Goal: Task Accomplishment & Management: Manage account settings

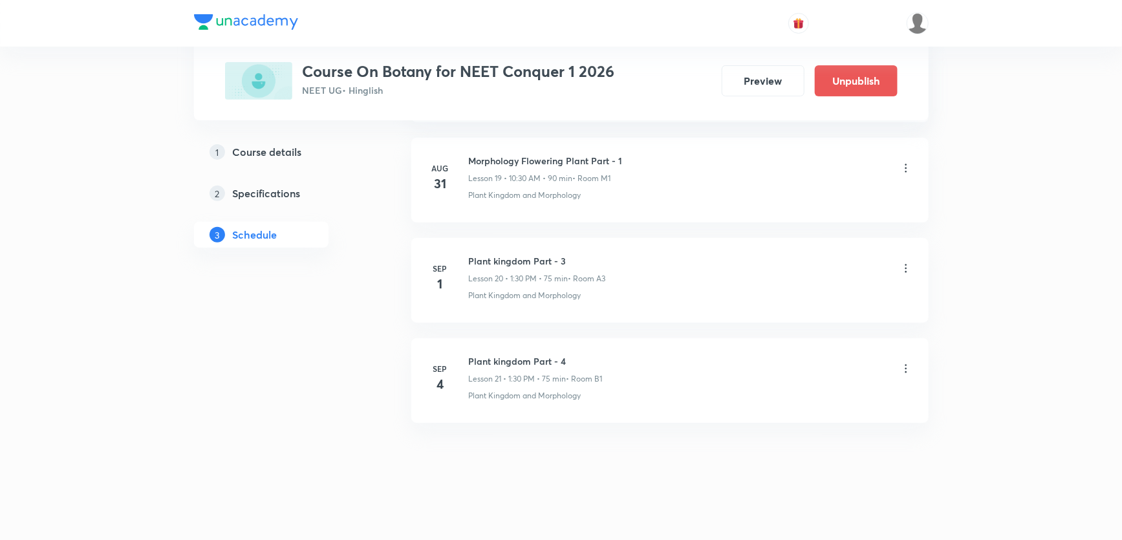
click at [906, 364] on icon at bounding box center [906, 368] width 2 height 8
click at [784, 395] on p "Edit" at bounding box center [787, 398] width 16 height 14
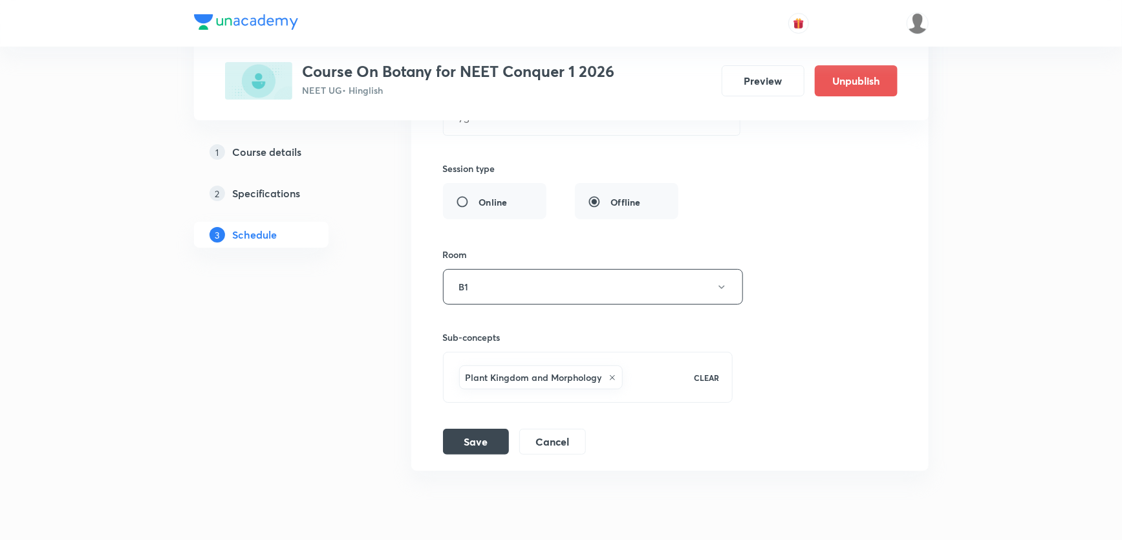
scroll to position [2383, 0]
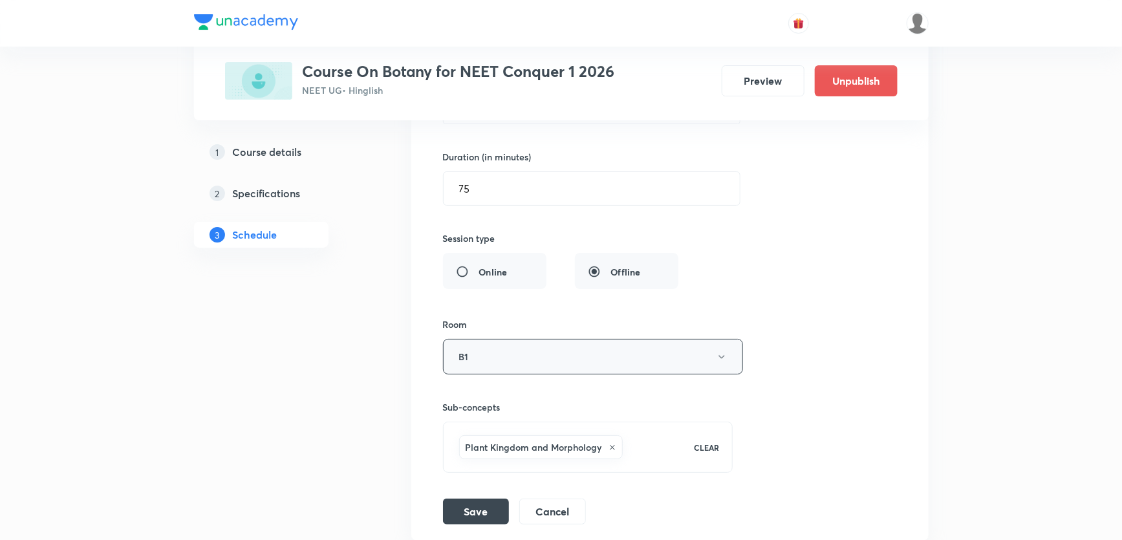
click at [540, 346] on button "B1" at bounding box center [593, 357] width 300 height 36
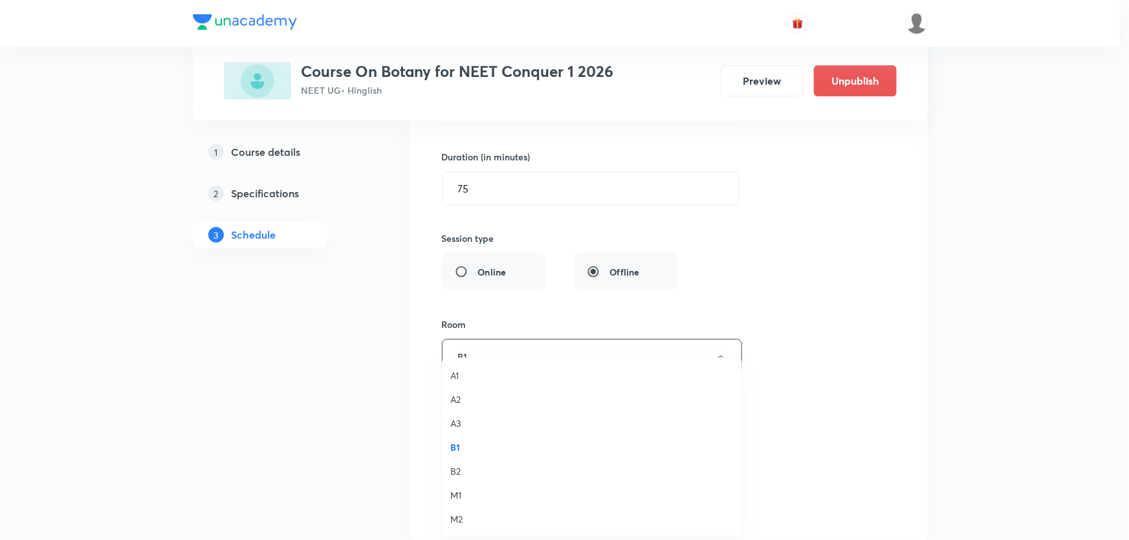
click at [460, 422] on span "A3" at bounding box center [591, 424] width 283 height 14
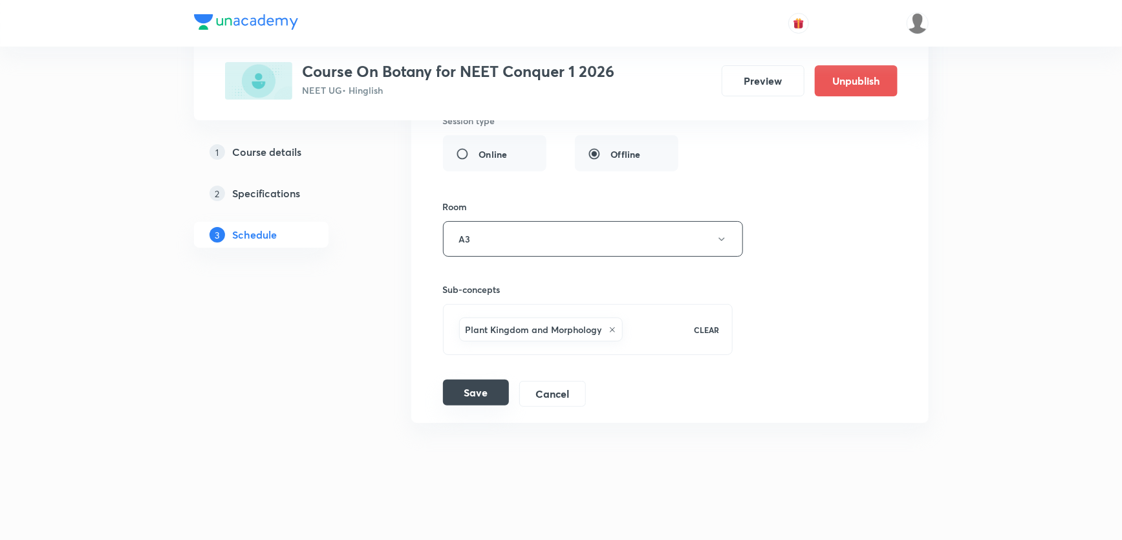
click at [478, 392] on button "Save" at bounding box center [476, 393] width 66 height 26
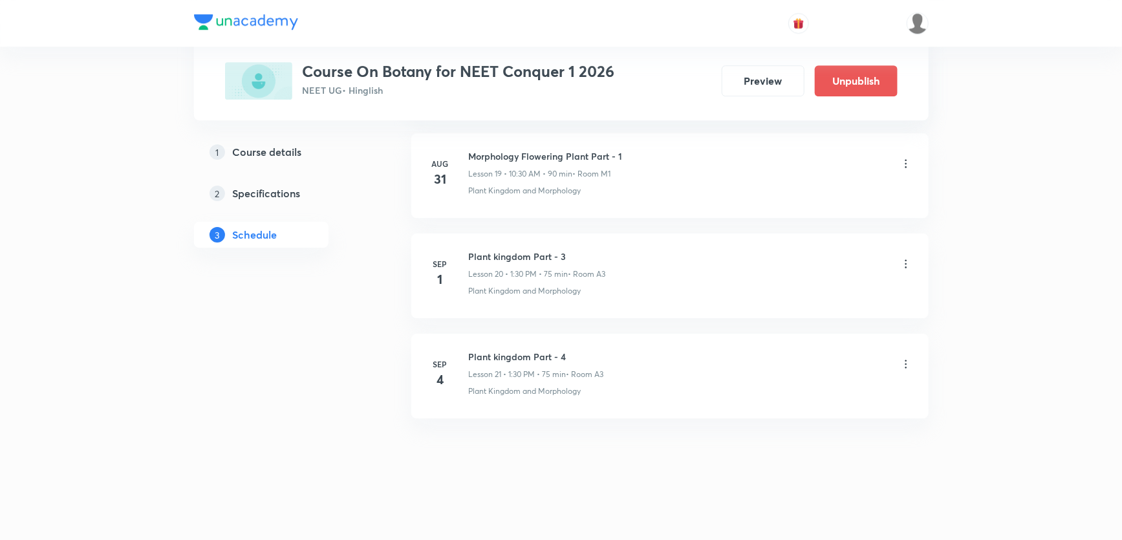
scroll to position [2005, 0]
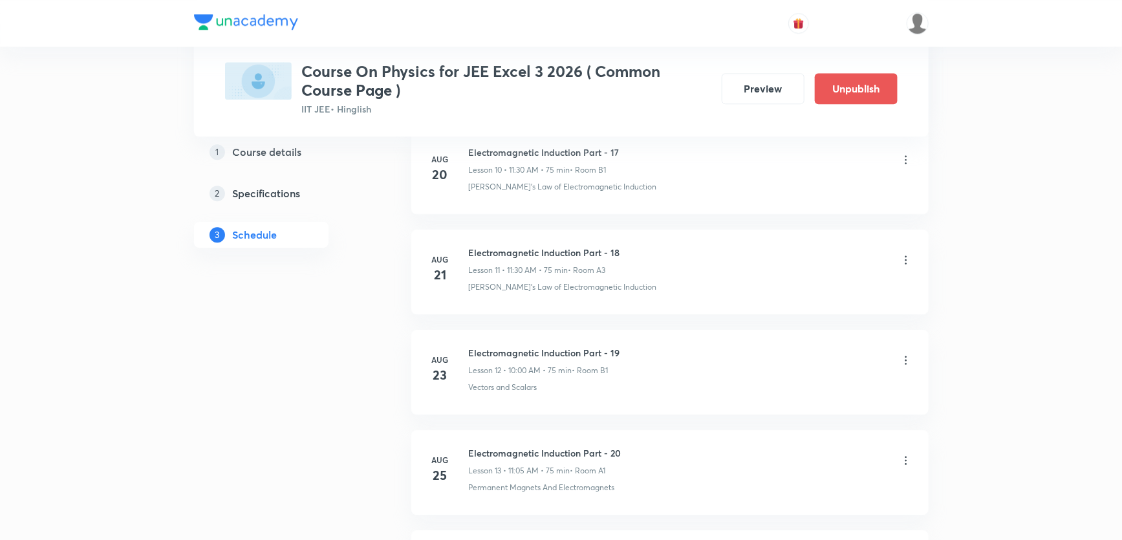
scroll to position [1720, 0]
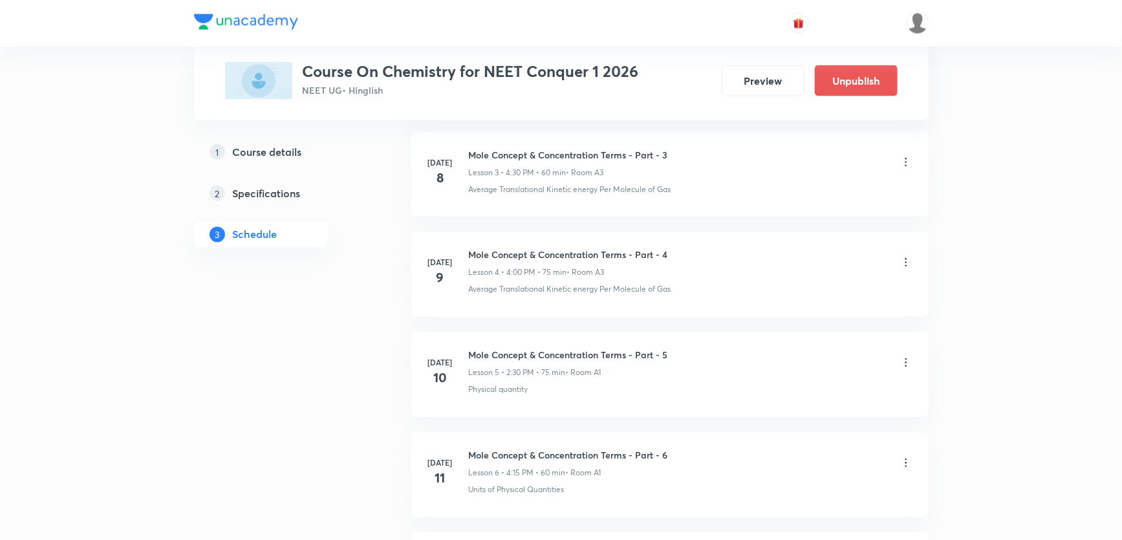
scroll to position [4363, 0]
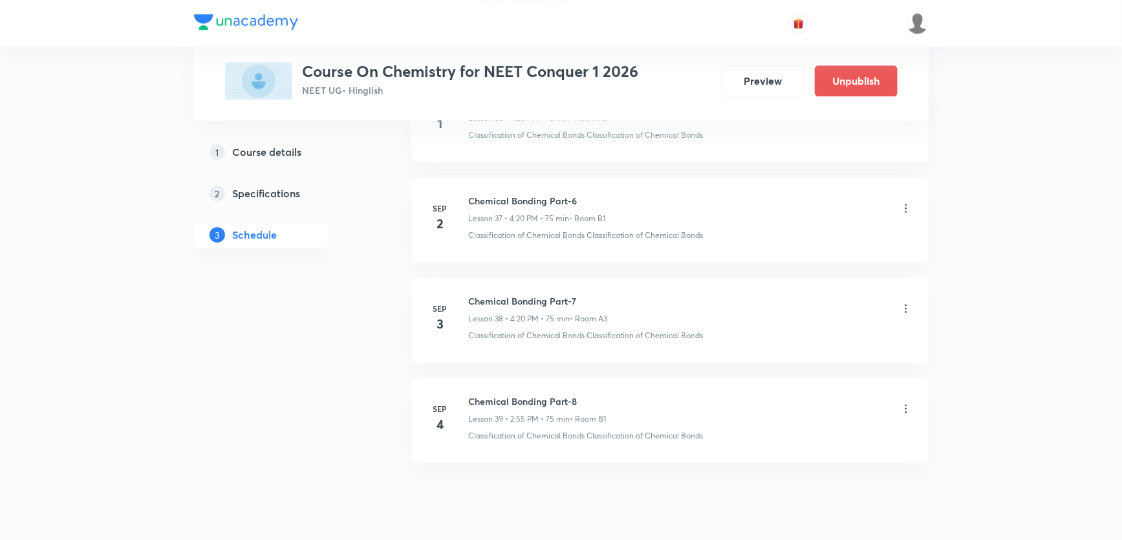
click at [910, 402] on icon at bounding box center [906, 408] width 13 height 13
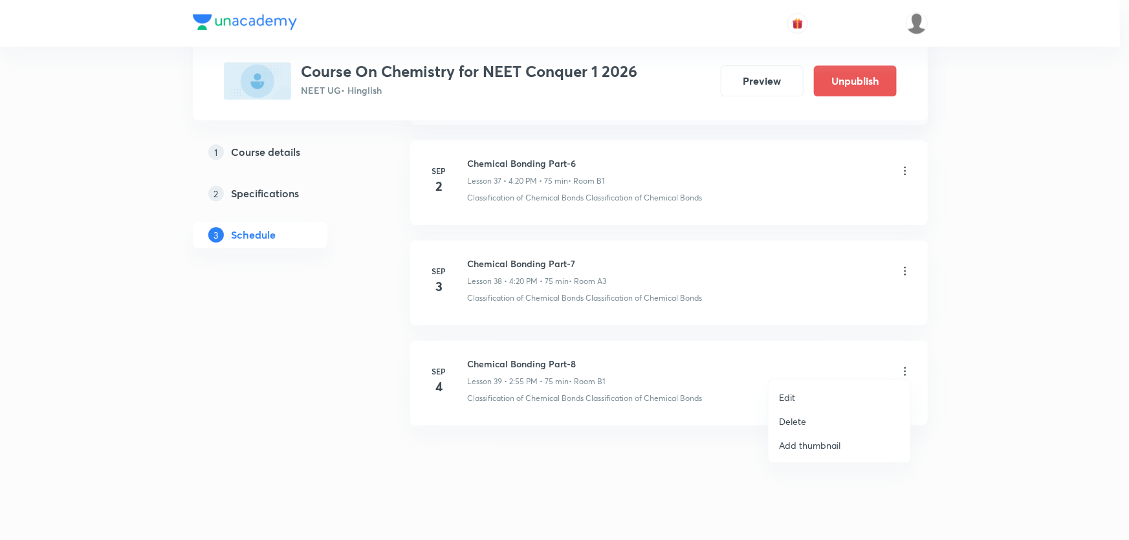
click at [799, 387] on li "Edit" at bounding box center [840, 398] width 142 height 24
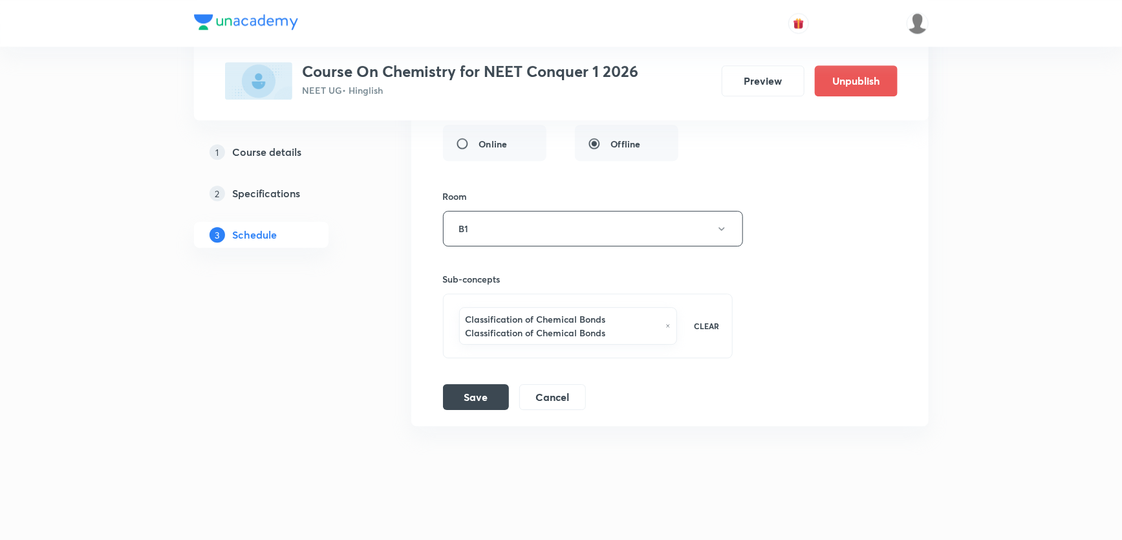
scroll to position [4140, 0]
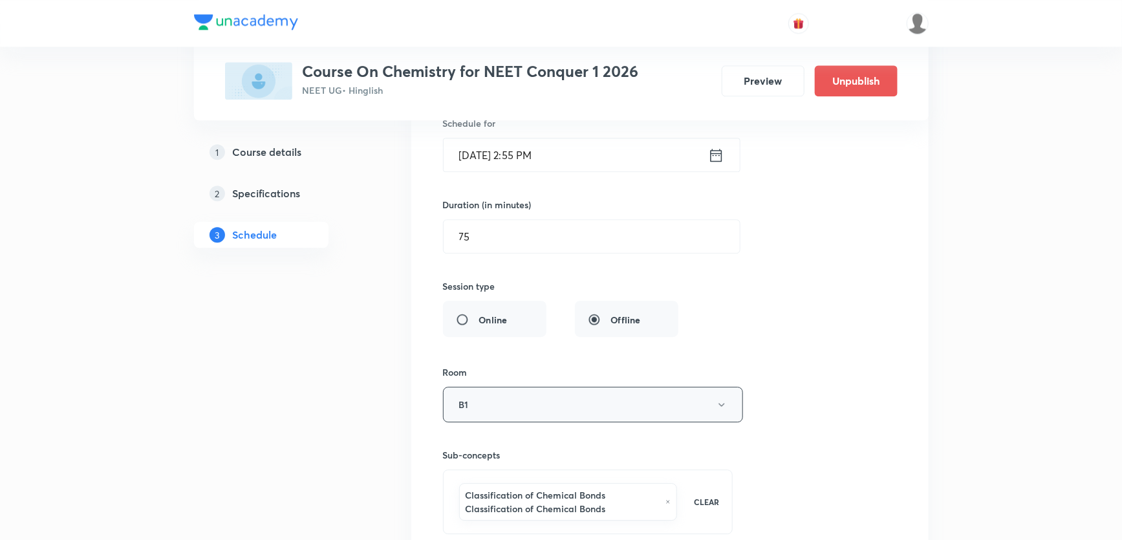
click at [527, 391] on button "B1" at bounding box center [593, 405] width 300 height 36
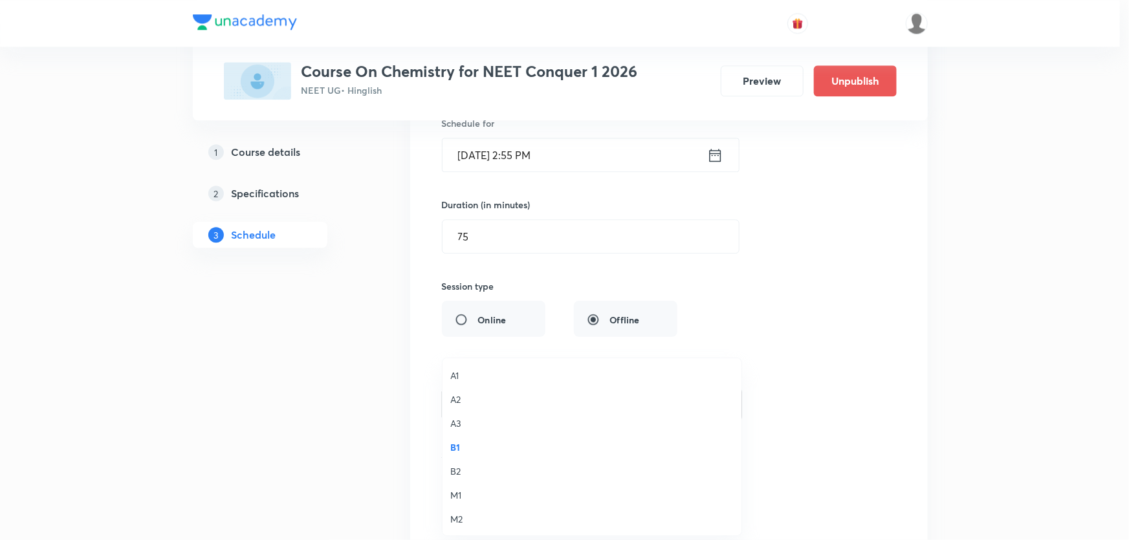
click at [452, 418] on span "A3" at bounding box center [591, 424] width 283 height 14
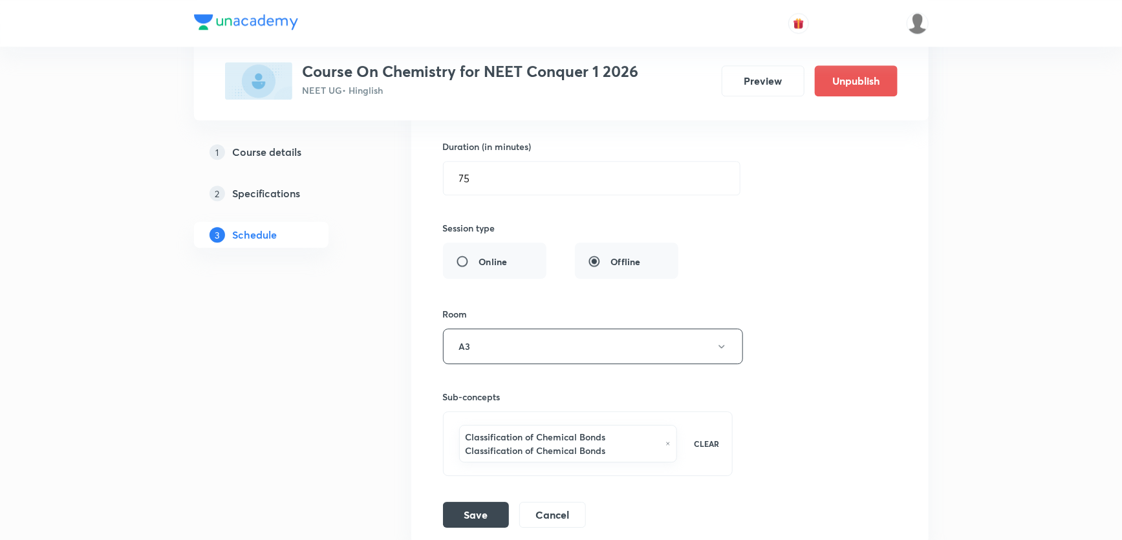
scroll to position [4316, 0]
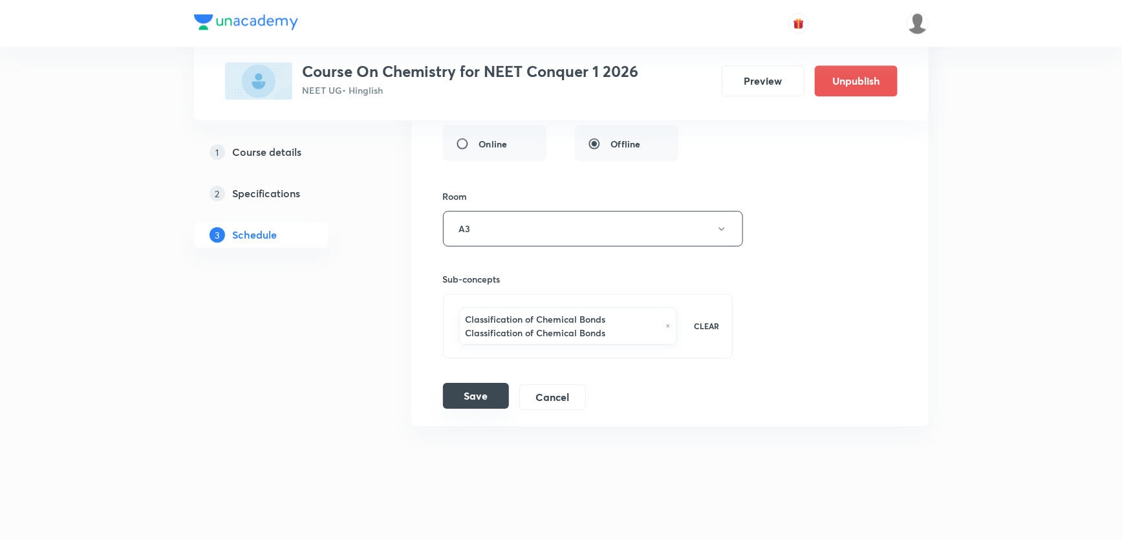
click at [457, 383] on button "Save" at bounding box center [476, 396] width 66 height 26
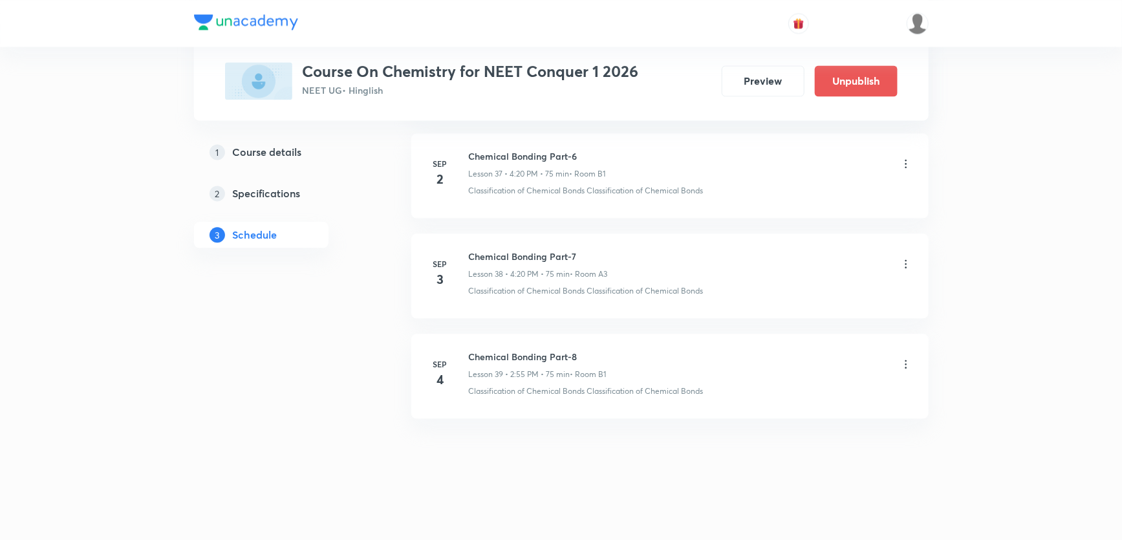
scroll to position [3806, 0]
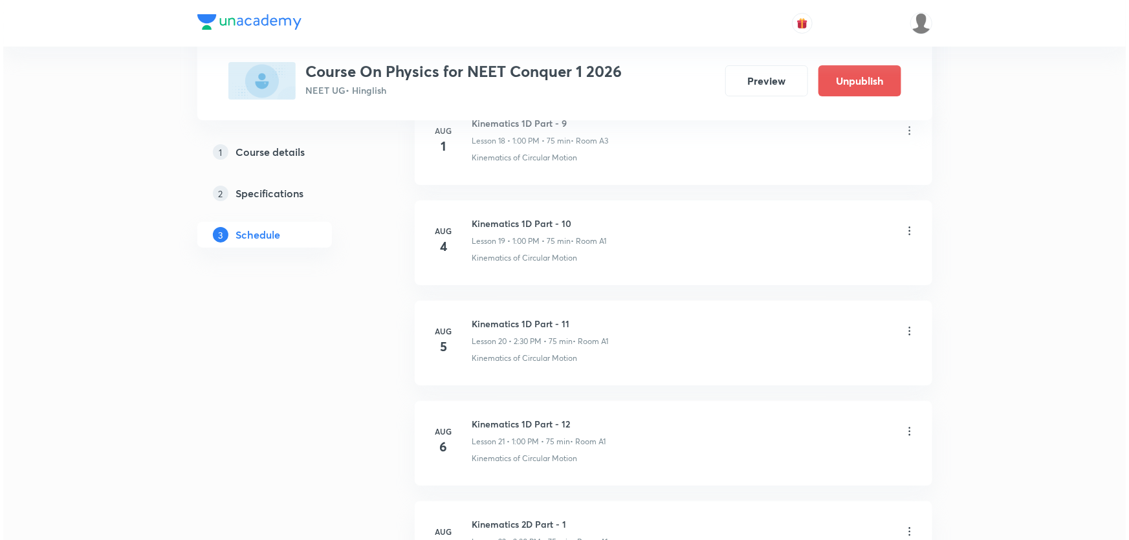
scroll to position [4301, 0]
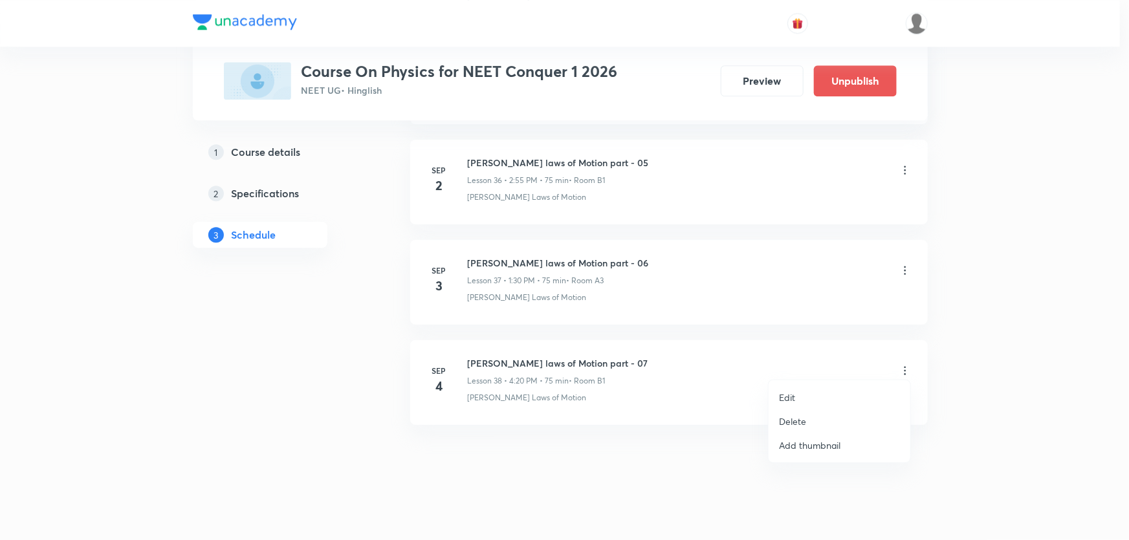
click at [830, 396] on li "Edit" at bounding box center [840, 398] width 142 height 24
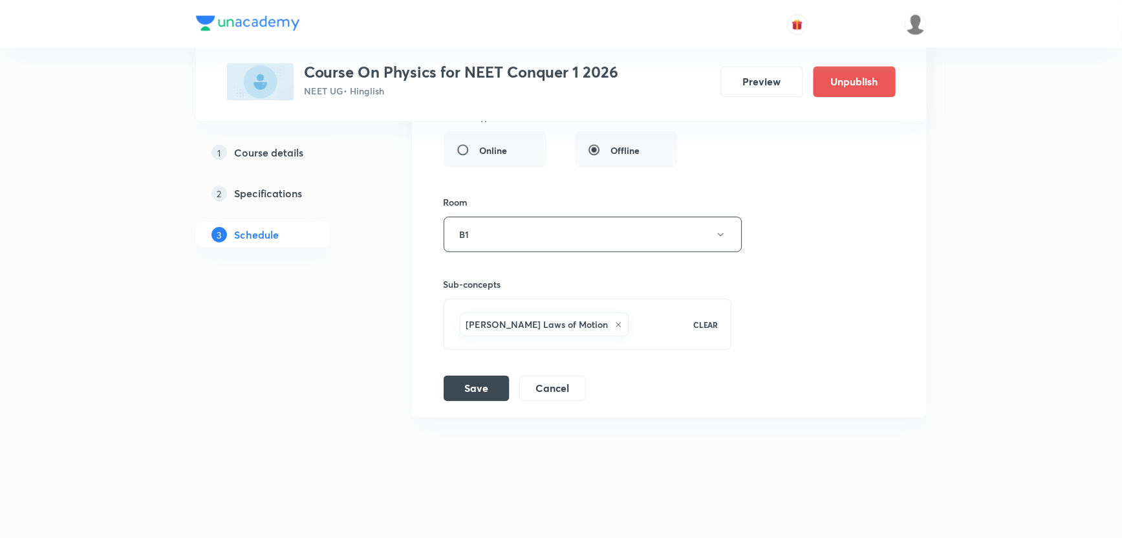
scroll to position [4203, 0]
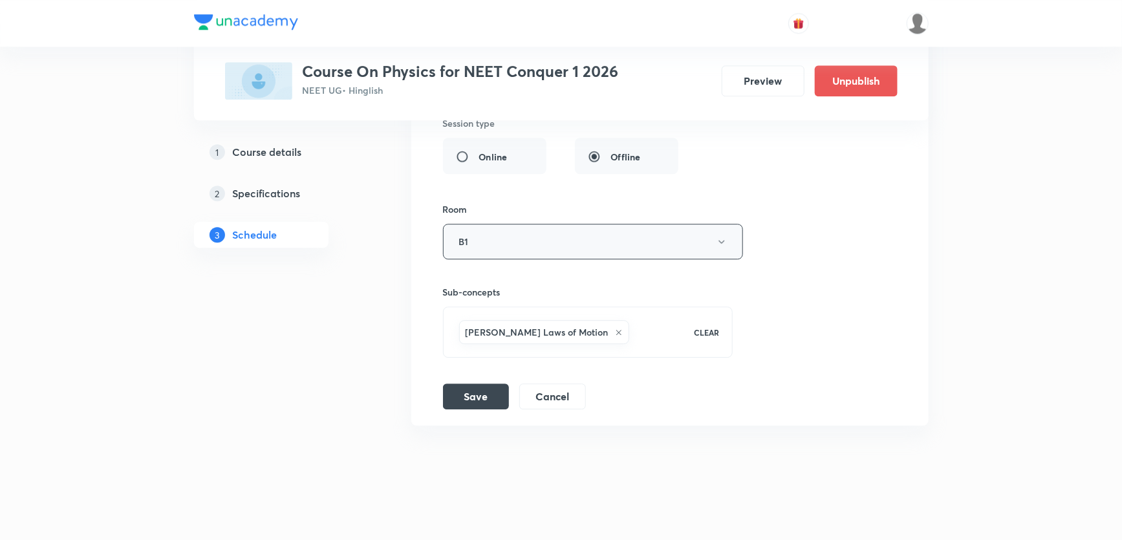
click at [538, 245] on button "B1" at bounding box center [593, 242] width 300 height 36
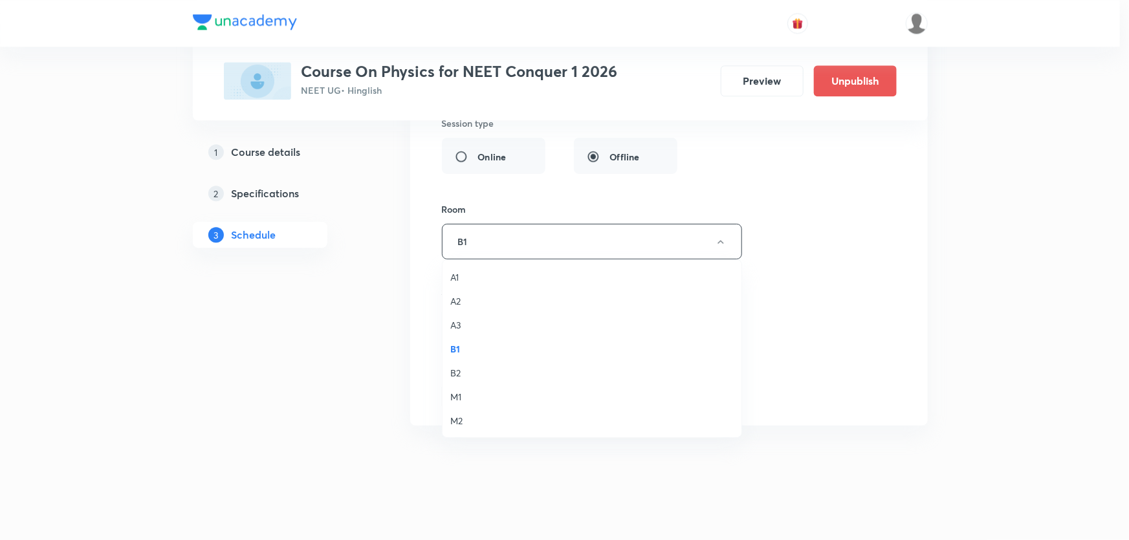
click at [455, 332] on li "A3" at bounding box center [591, 325] width 299 height 24
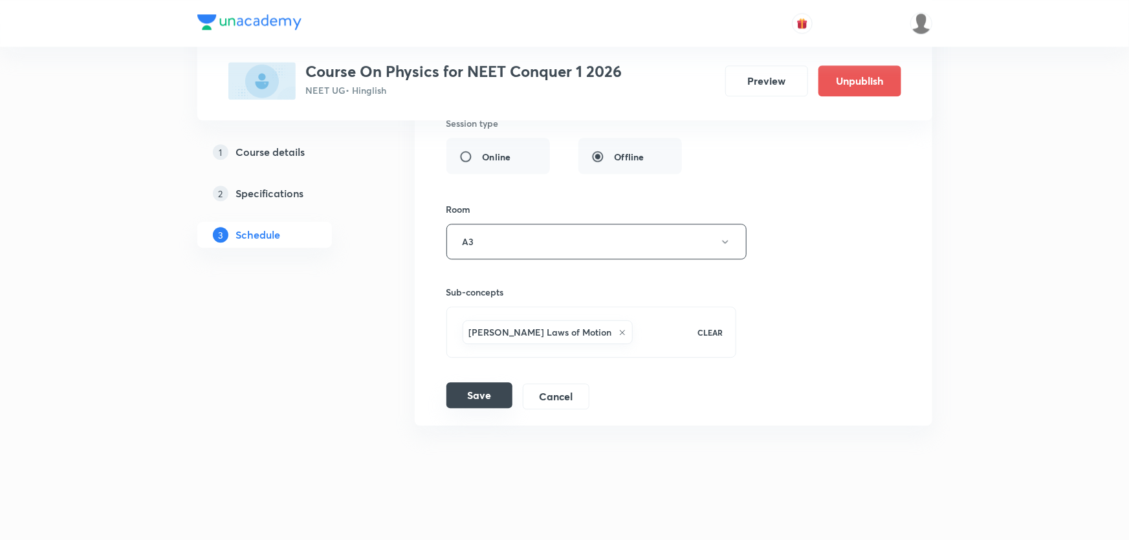
click at [485, 389] on button "Save" at bounding box center [479, 395] width 66 height 26
